Goal: Task Accomplishment & Management: Manage account settings

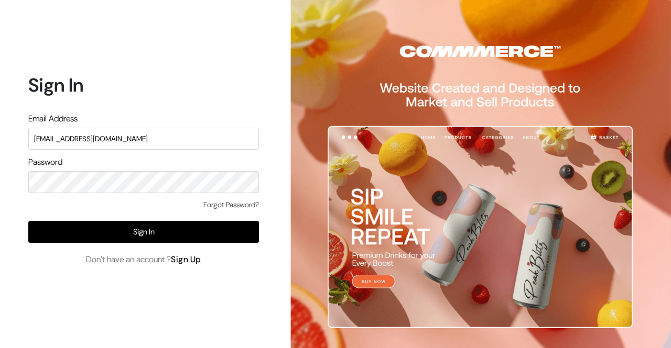
type input "[EMAIL_ADDRESS][DOMAIN_NAME]"
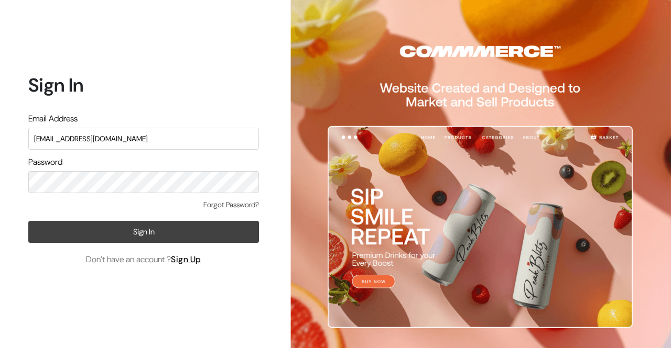
click at [127, 231] on button "Sign In" at bounding box center [143, 232] width 231 height 22
